Goal: Task Accomplishment & Management: Use online tool/utility

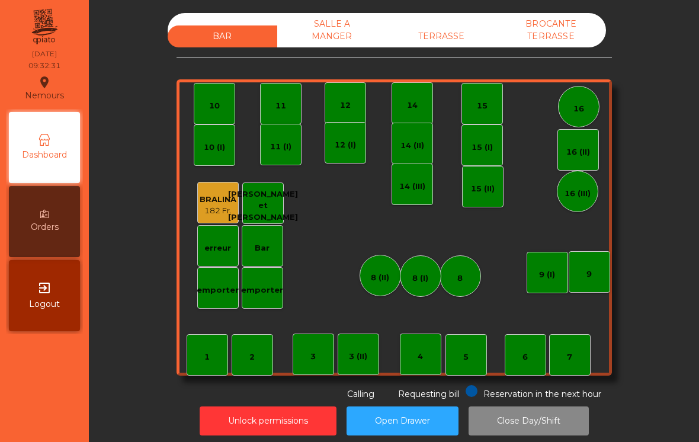
click at [346, 36] on div "SALLE A MANGER" at bounding box center [332, 30] width 110 height 34
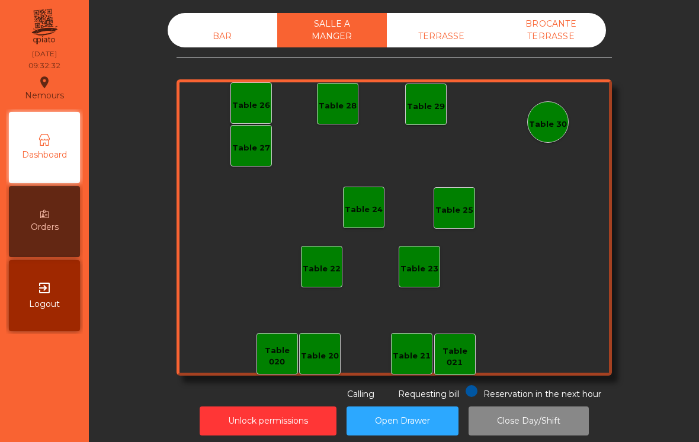
click at [368, 207] on div "Table 24" at bounding box center [364, 210] width 38 height 12
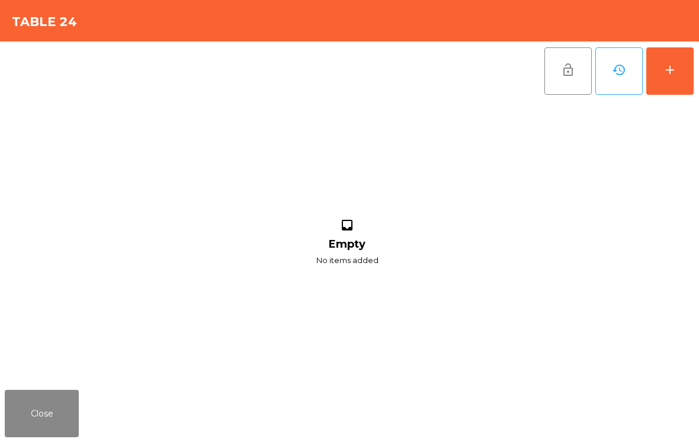
click at [675, 80] on button "add" at bounding box center [669, 70] width 47 height 47
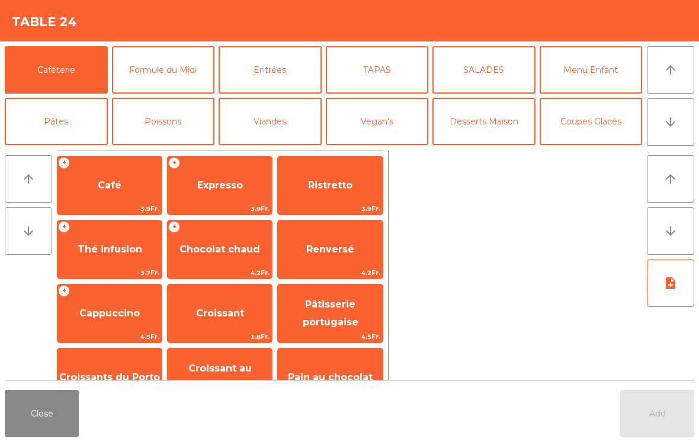
click at [675, 126] on icon "arrow_downward" at bounding box center [670, 122] width 14 height 14
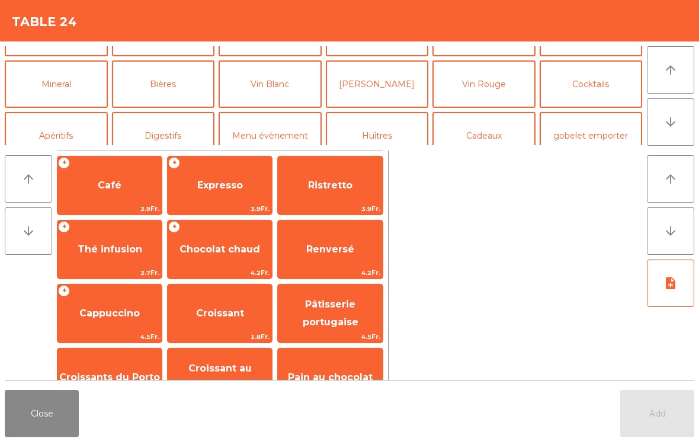
scroll to position [103, 0]
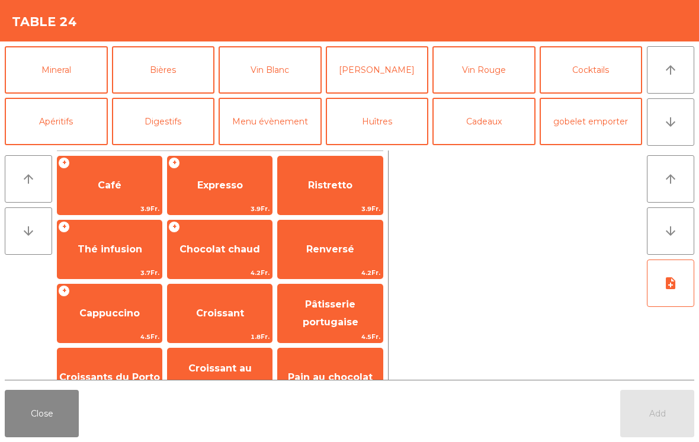
click at [272, 127] on button "Menu évènement" at bounding box center [270, 121] width 103 height 47
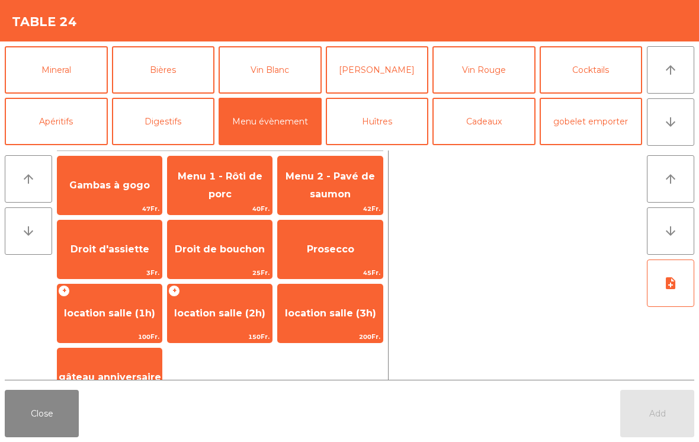
click at [30, 415] on button "Close" at bounding box center [42, 413] width 74 height 47
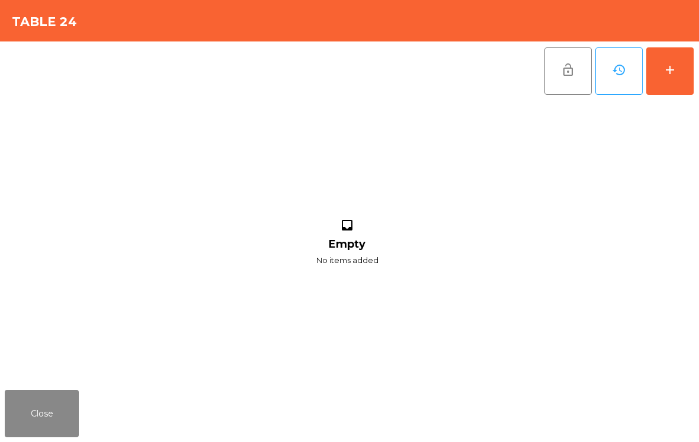
click at [45, 409] on button "Close" at bounding box center [42, 413] width 74 height 47
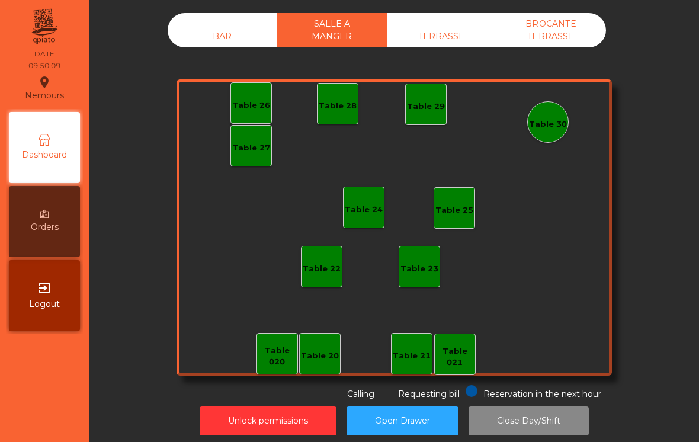
click at [201, 47] on div "BAR" at bounding box center [223, 36] width 110 height 22
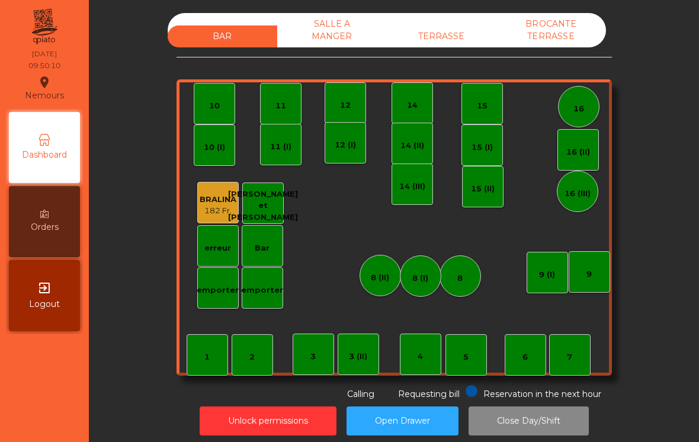
click at [576, 370] on div "7" at bounding box center [569, 354] width 41 height 41
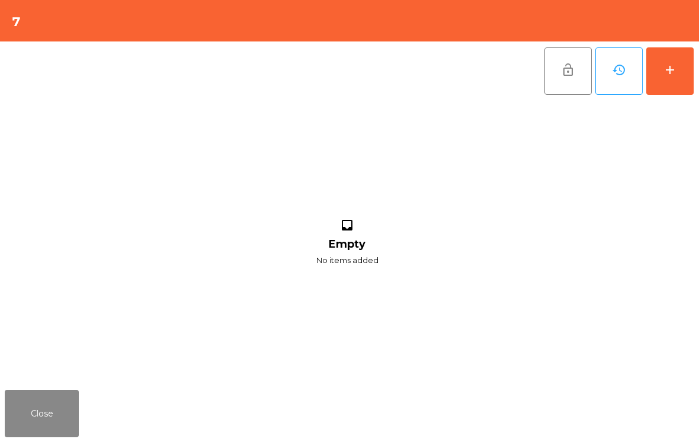
click at [663, 84] on button "add" at bounding box center [669, 70] width 47 height 47
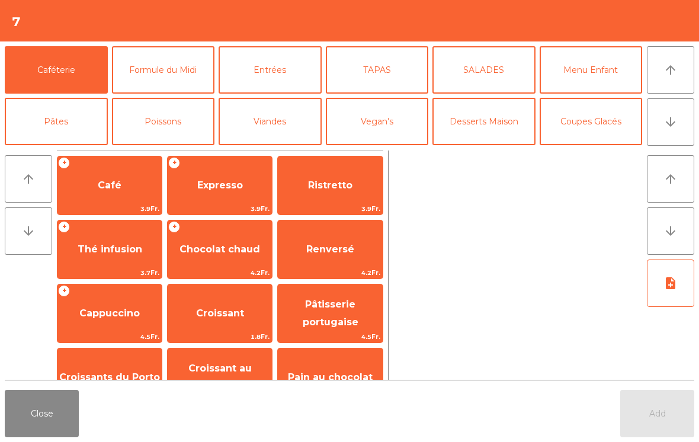
click at [118, 324] on span "Cappuccino" at bounding box center [109, 313] width 104 height 32
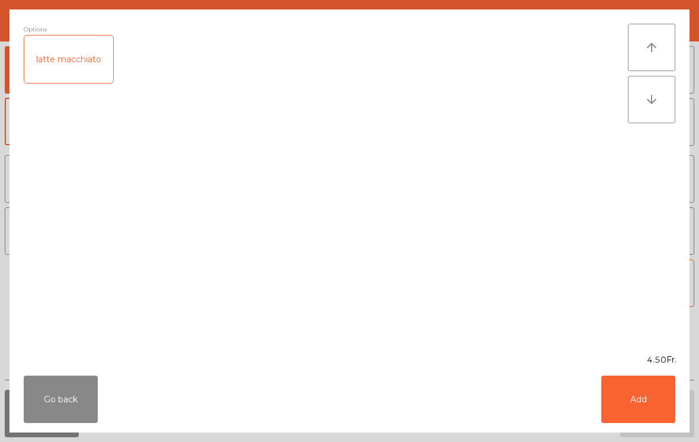
click at [646, 403] on button "Add" at bounding box center [638, 398] width 74 height 47
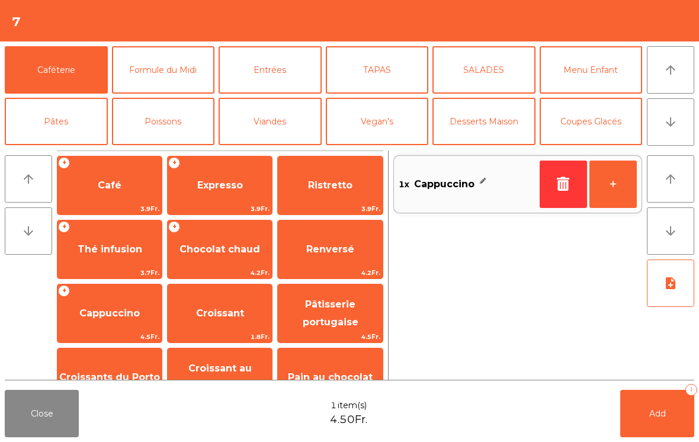
click at [216, 310] on span "Croissant" at bounding box center [220, 312] width 48 height 11
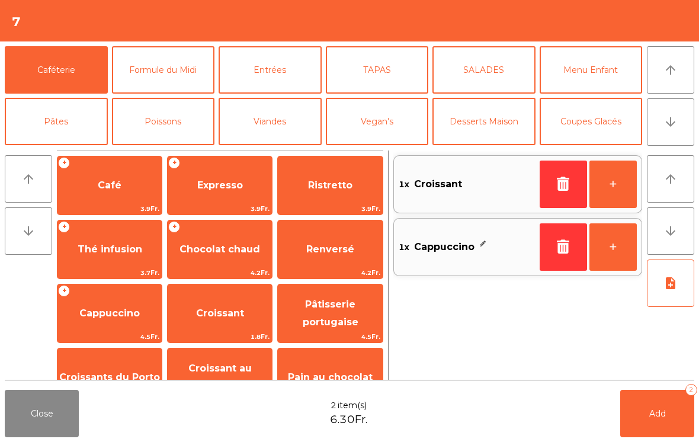
click at [123, 248] on span "Thé infusion" at bounding box center [110, 248] width 65 height 11
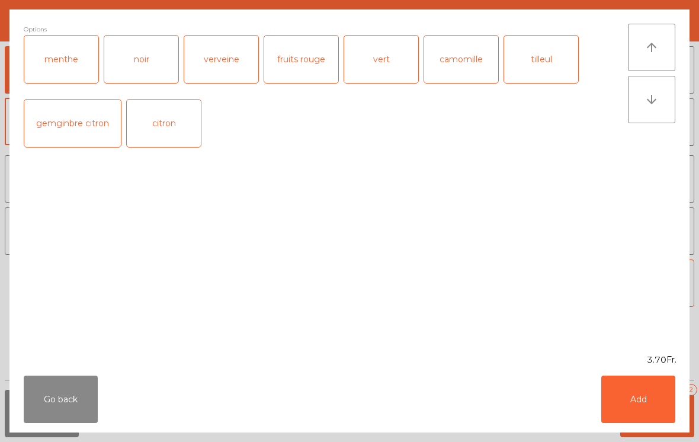
click at [650, 400] on button "Add" at bounding box center [638, 398] width 74 height 47
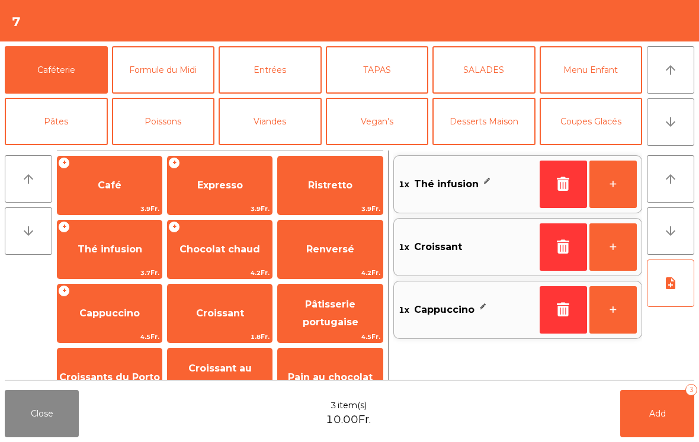
click at [137, 375] on span "Croissants du Porto" at bounding box center [109, 376] width 101 height 11
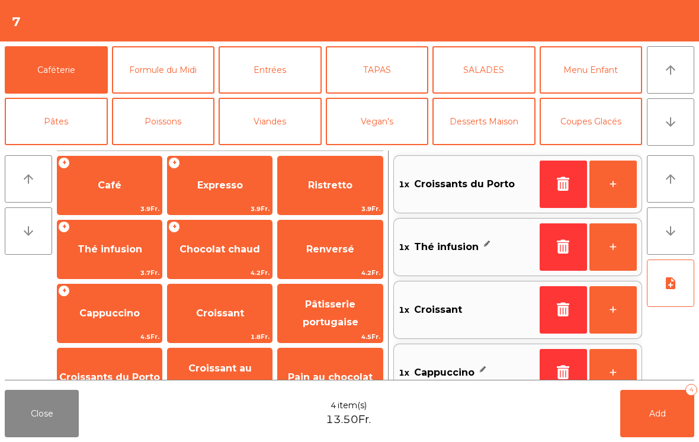
click at [129, 181] on span "Café" at bounding box center [109, 185] width 104 height 32
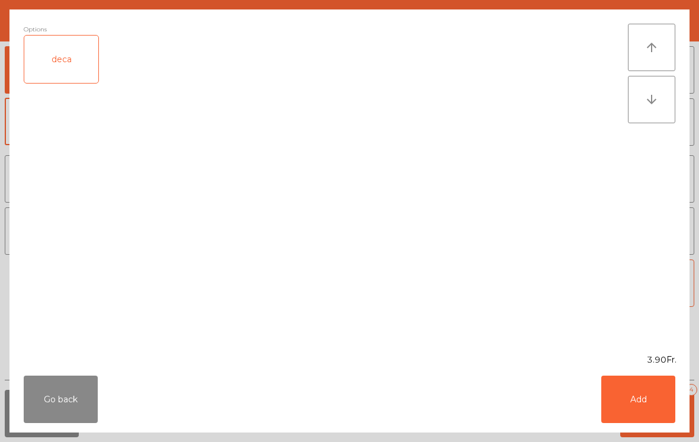
click at [642, 405] on button "Add" at bounding box center [638, 398] width 74 height 47
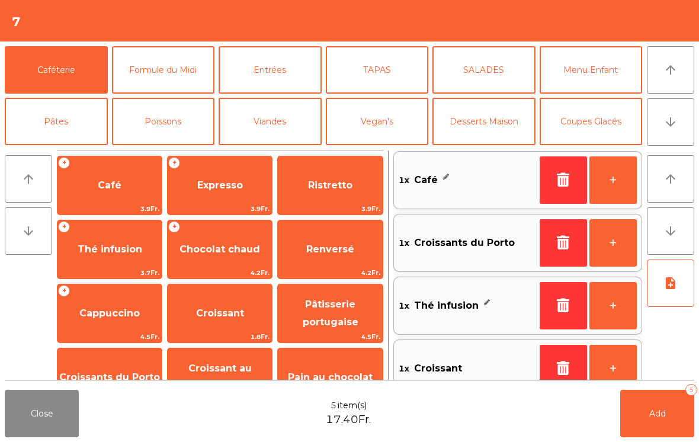
scroll to position [5, 0]
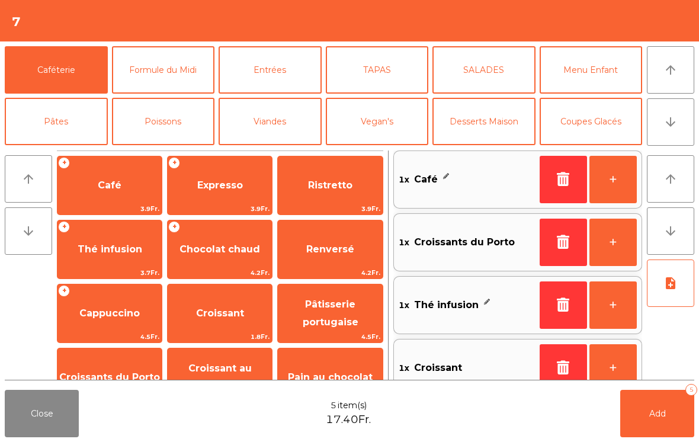
click at [648, 418] on button "Add 5" at bounding box center [657, 413] width 74 height 47
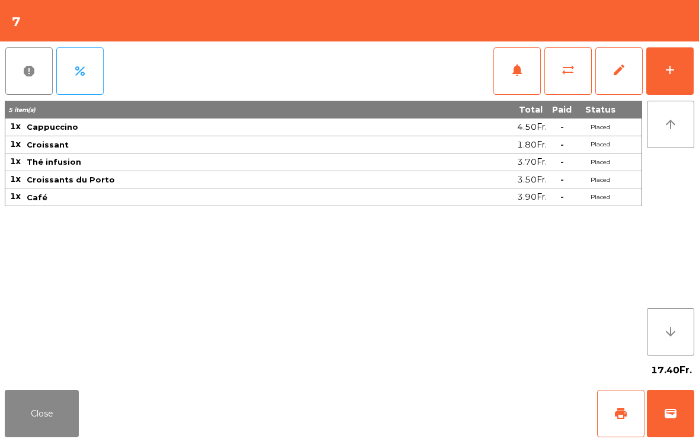
click at [553, 69] on button "sync_alt" at bounding box center [567, 70] width 47 height 47
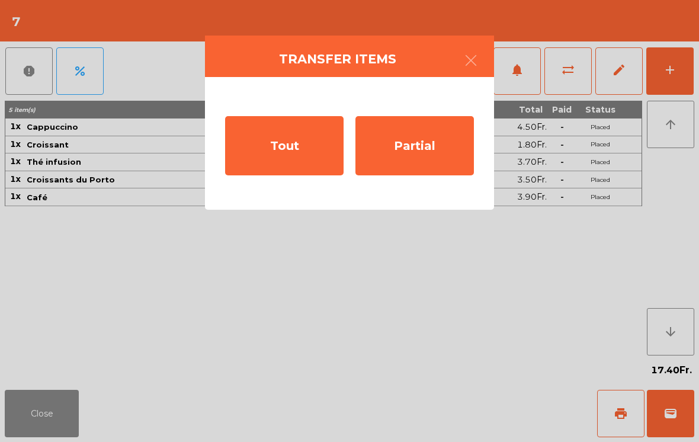
click at [409, 143] on div "Partial" at bounding box center [414, 145] width 118 height 59
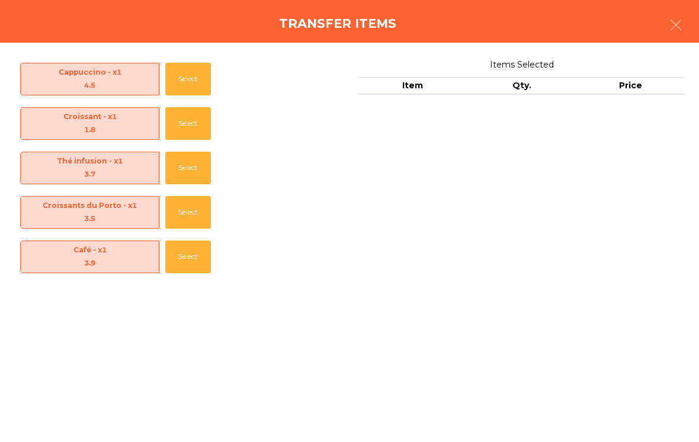
click at [198, 121] on button "Select" at bounding box center [188, 123] width 46 height 33
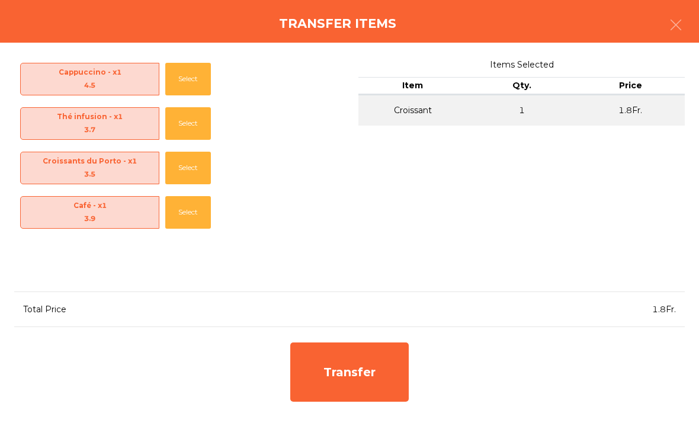
click at [190, 121] on button "Select" at bounding box center [188, 123] width 46 height 33
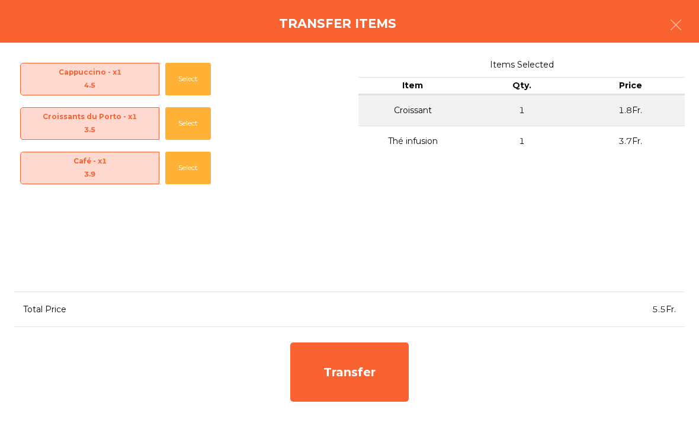
click at [355, 363] on div "Transfer" at bounding box center [349, 371] width 118 height 59
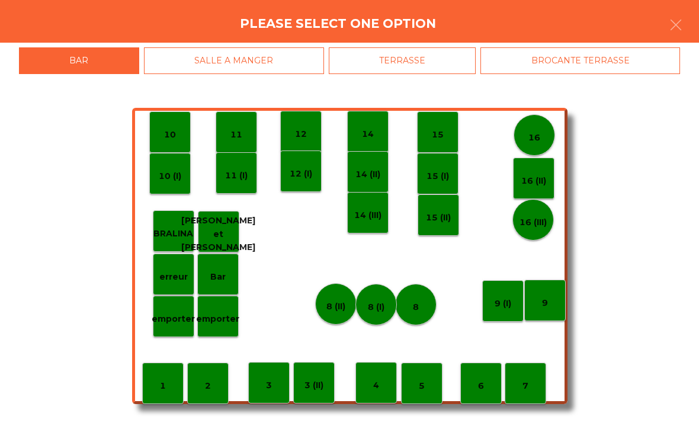
click at [487, 385] on div "6" at bounding box center [480, 382] width 41 height 41
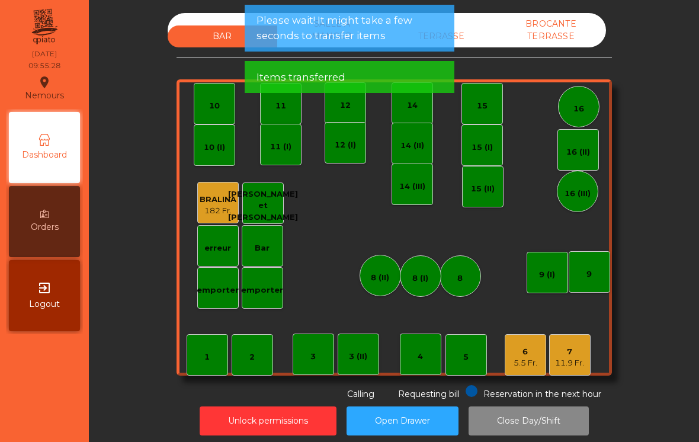
click at [522, 351] on div "6" at bounding box center [525, 352] width 24 height 12
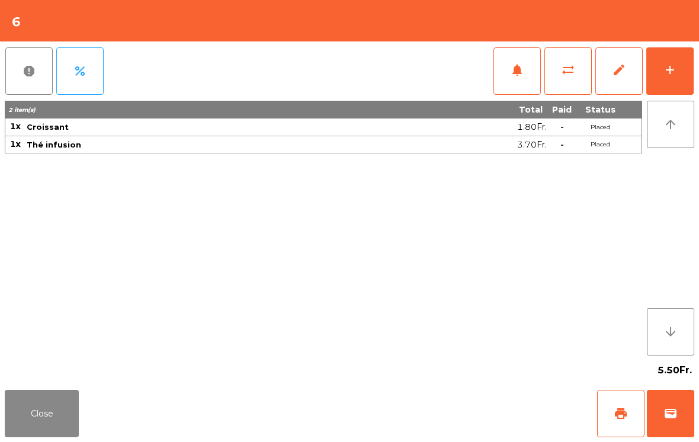
click at [615, 412] on span "print" at bounding box center [621, 413] width 14 height 14
click at [678, 407] on button "wallet" at bounding box center [670, 413] width 47 height 47
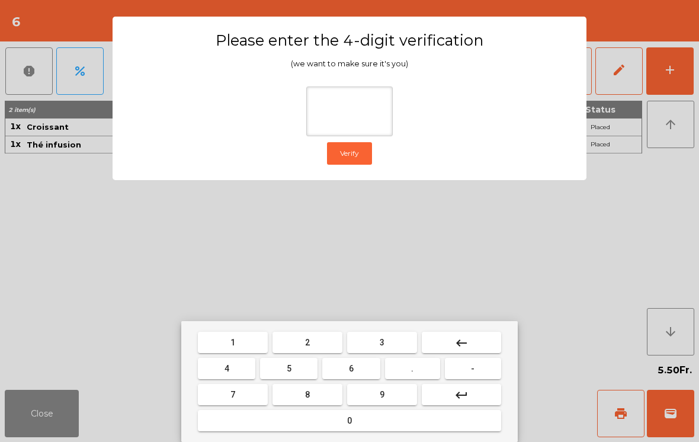
type input "*"
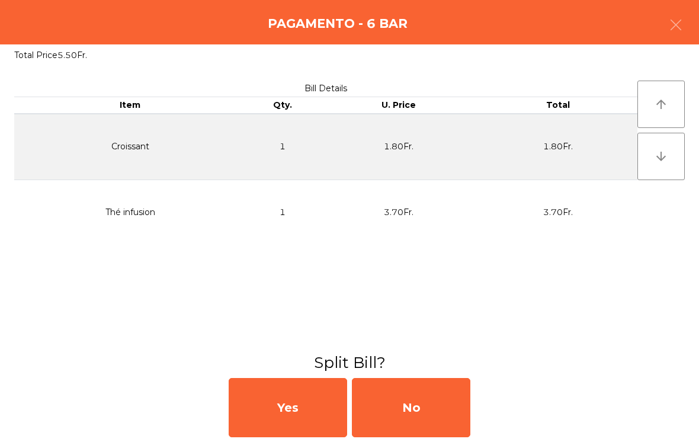
click at [468, 403] on div "No" at bounding box center [411, 407] width 118 height 59
click at [438, 406] on div "No" at bounding box center [411, 407] width 118 height 59
click at [435, 411] on div "No" at bounding box center [411, 407] width 118 height 59
click at [427, 394] on div "No" at bounding box center [411, 407] width 118 height 59
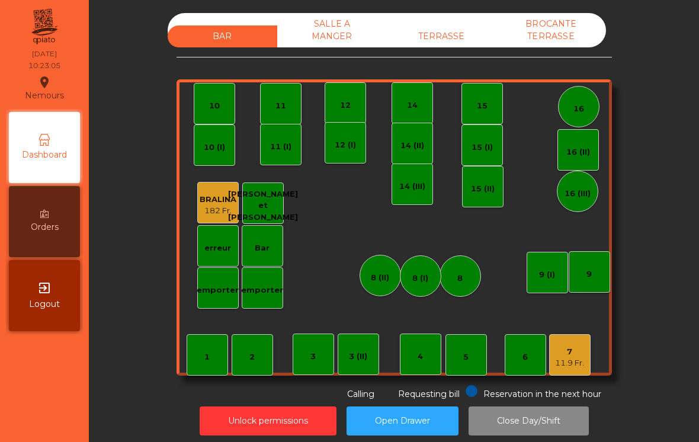
click at [362, 368] on div "3 (II)" at bounding box center [358, 353] width 41 height 41
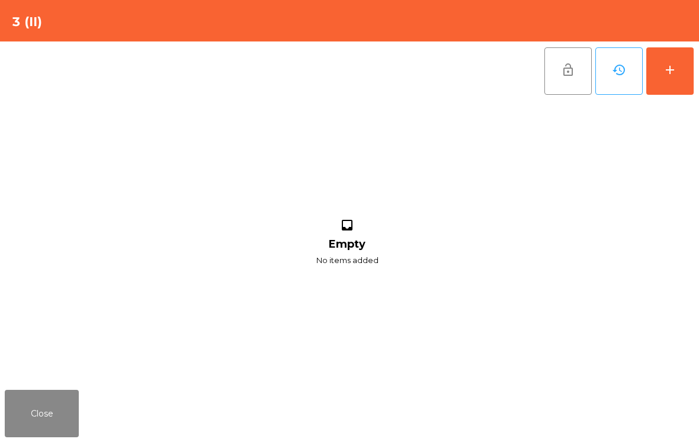
click at [684, 61] on button "add" at bounding box center [669, 70] width 47 height 47
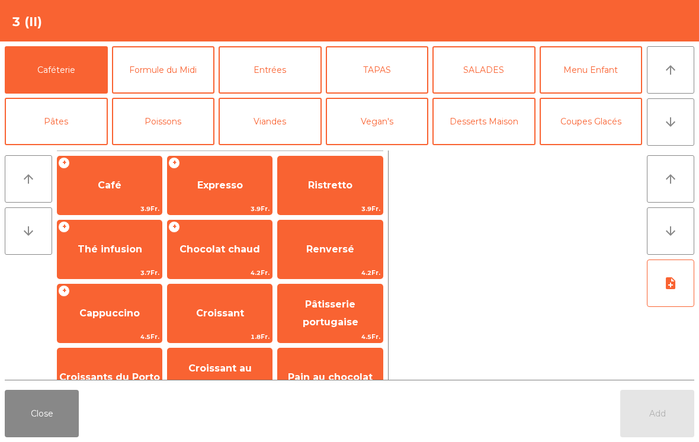
click at [108, 255] on span "Thé infusion" at bounding box center [109, 249] width 104 height 32
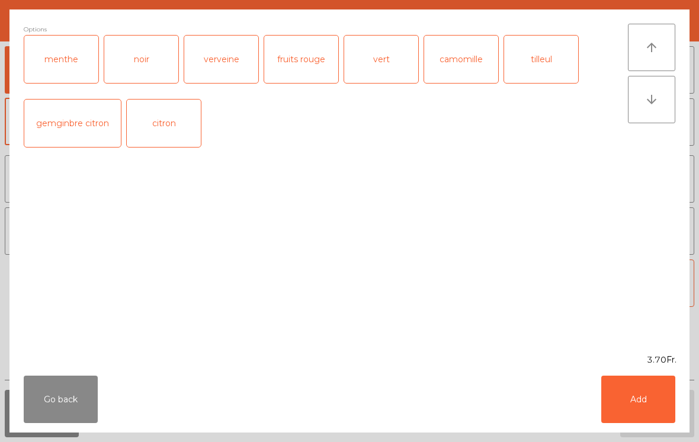
click at [635, 404] on button "Add" at bounding box center [638, 398] width 74 height 47
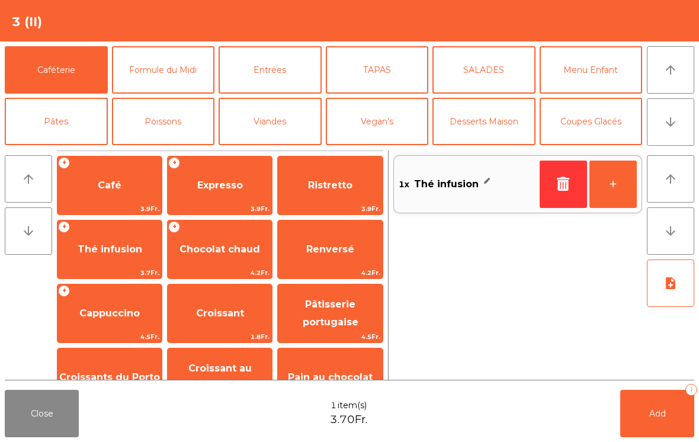
click at [651, 414] on span "Add" at bounding box center [657, 413] width 17 height 11
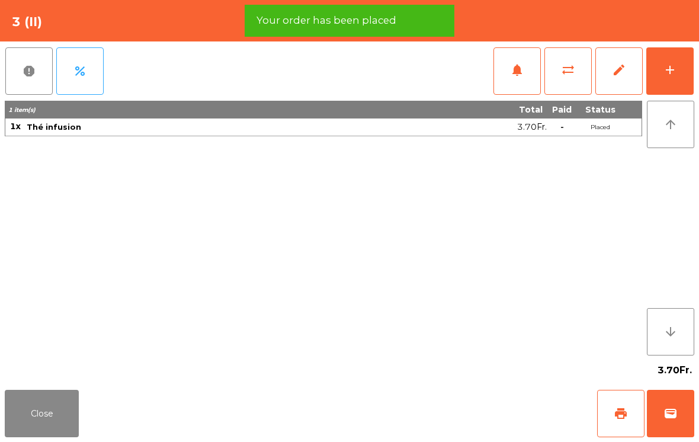
click at [619, 419] on span "print" at bounding box center [621, 413] width 14 height 14
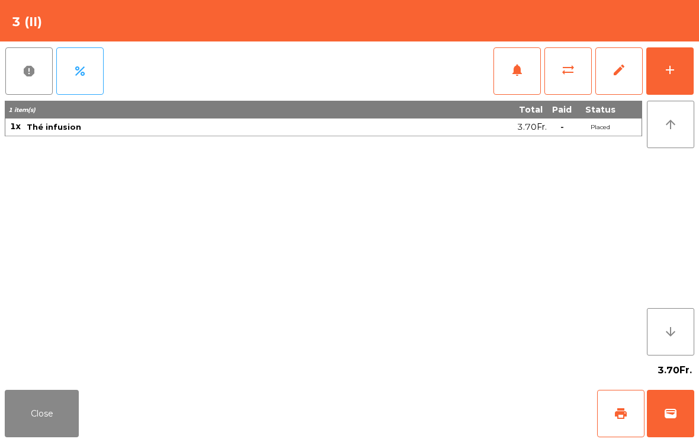
click at [656, 413] on button "wallet" at bounding box center [670, 413] width 47 height 47
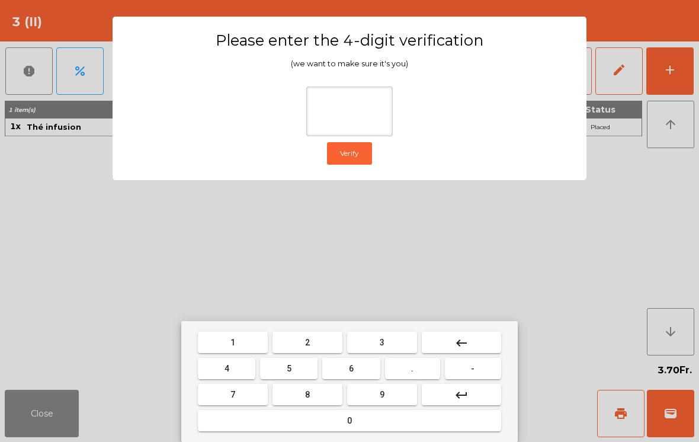
type input "*"
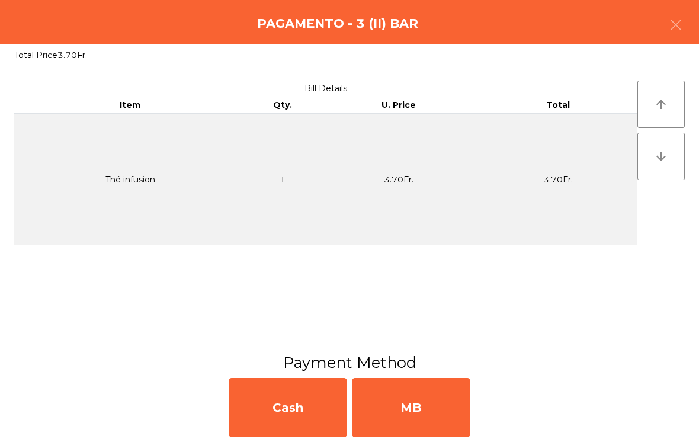
click at [437, 410] on div "MB" at bounding box center [411, 407] width 118 height 59
click at [431, 411] on div "No" at bounding box center [411, 407] width 118 height 59
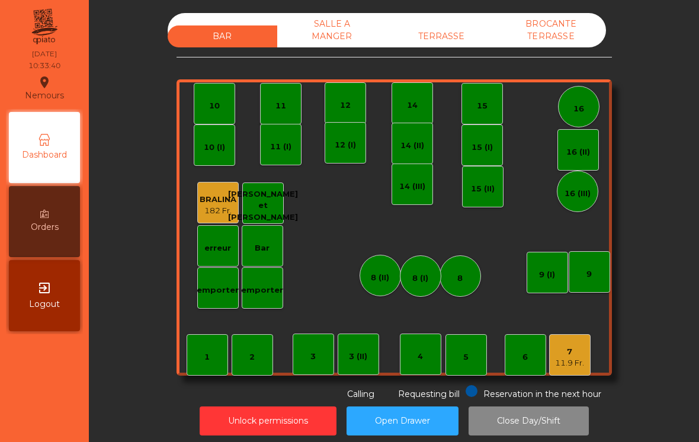
click at [583, 374] on div "7 11.9 Fr." at bounding box center [569, 354] width 41 height 41
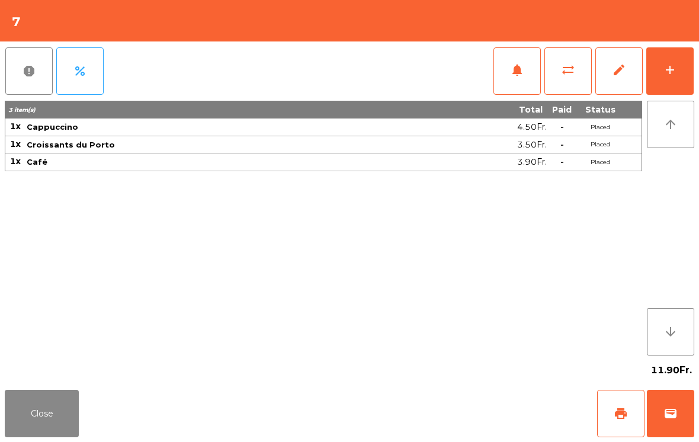
click at [622, 397] on button "print" at bounding box center [620, 413] width 47 height 47
